Goal: Navigation & Orientation: Go to known website

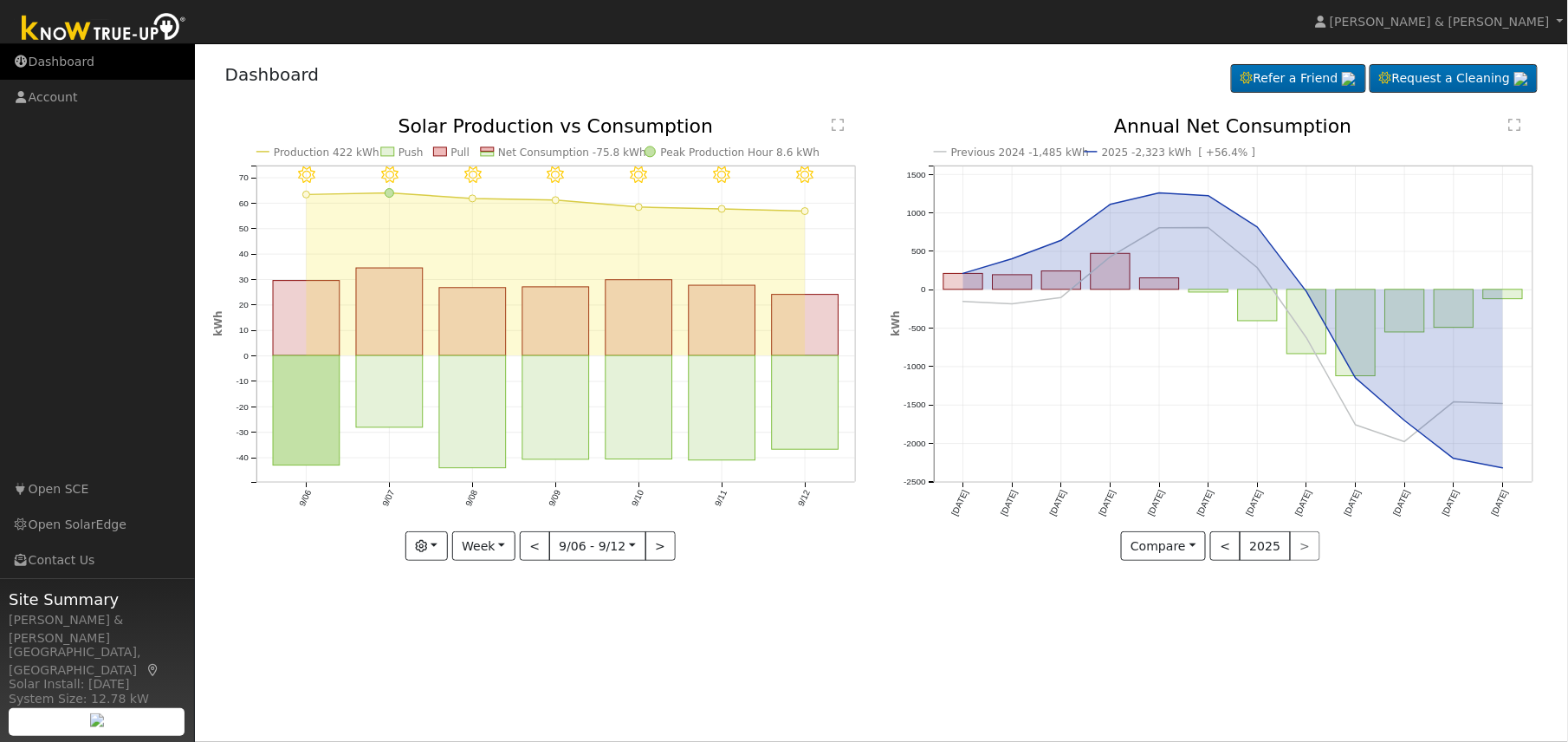
click at [74, 60] on link "Dashboard" at bounding box center [97, 62] width 195 height 36
click at [46, 92] on link "Account" at bounding box center [97, 97] width 195 height 36
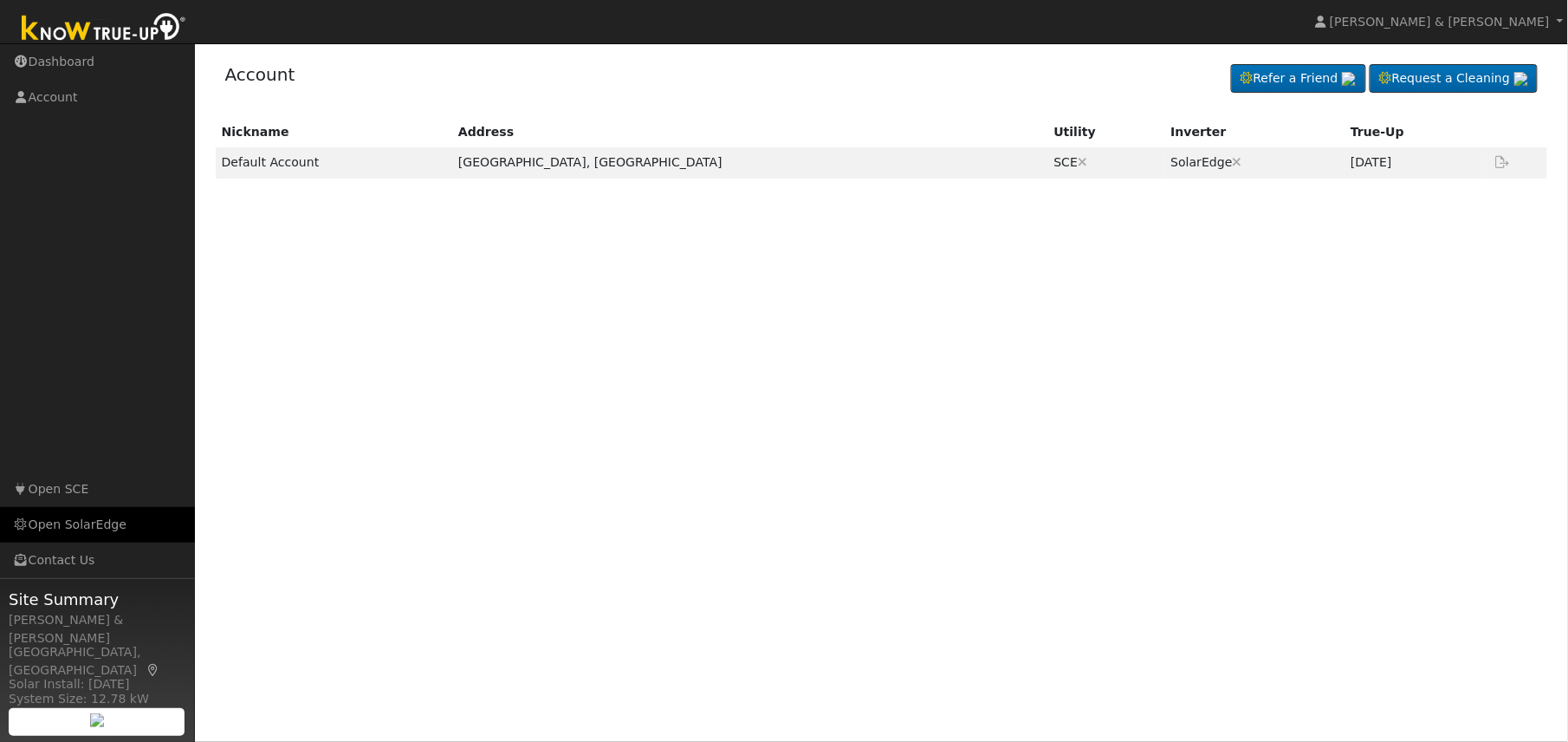
click at [87, 520] on link "Open SolarEdge" at bounding box center [97, 525] width 195 height 36
